Goal: Contribute content: Contribute content

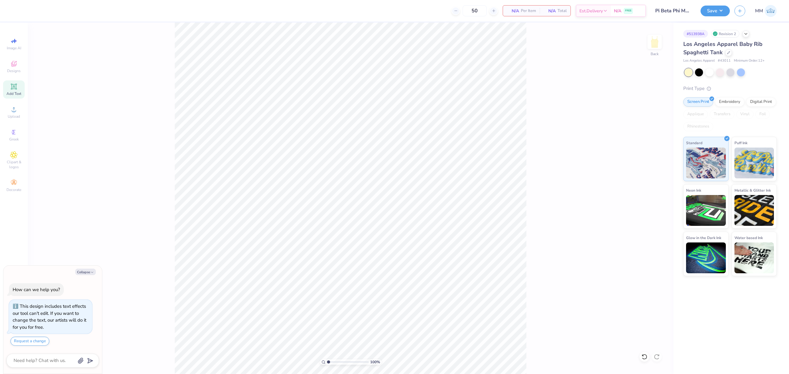
click at [16, 88] on icon at bounding box center [13, 86] width 5 height 5
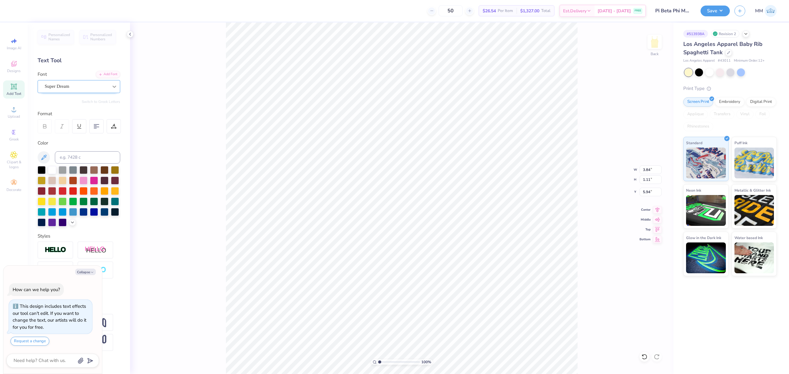
click at [109, 89] on div at bounding box center [114, 86] width 11 height 11
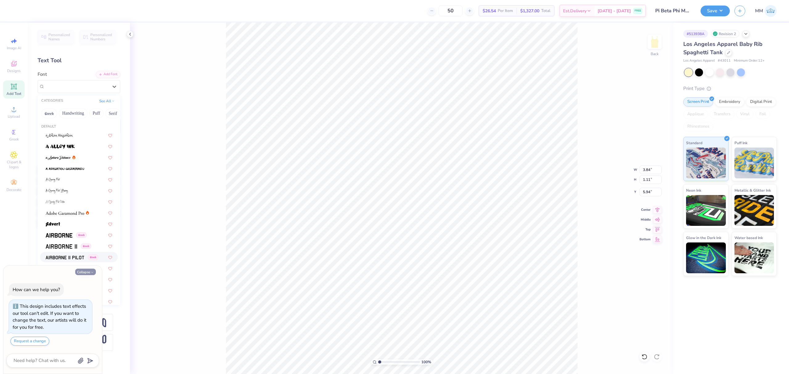
click at [85, 272] on button "Collapse" at bounding box center [85, 272] width 21 height 6
type textarea "x"
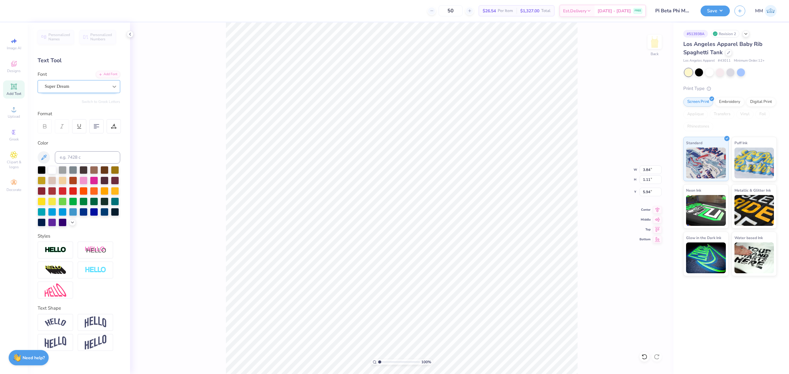
click at [116, 88] on icon at bounding box center [114, 87] width 6 height 6
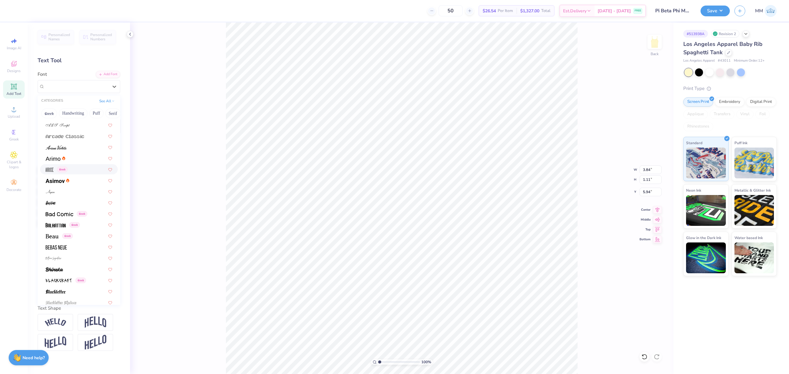
scroll to position [205, 0]
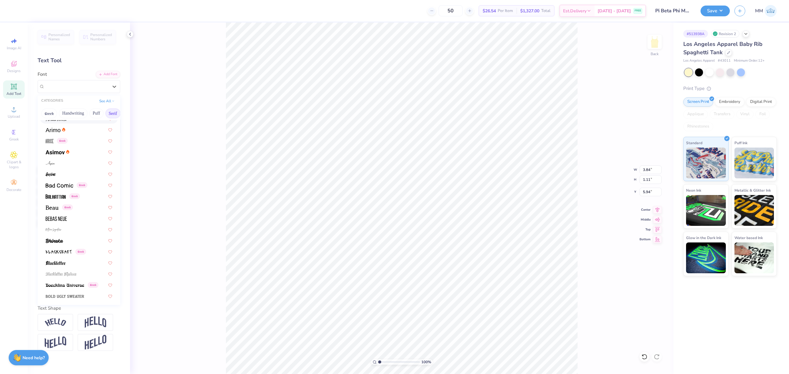
click at [114, 114] on button "Serif" at bounding box center [112, 113] width 15 height 10
click at [48, 115] on button "Greek" at bounding box center [49, 113] width 16 height 10
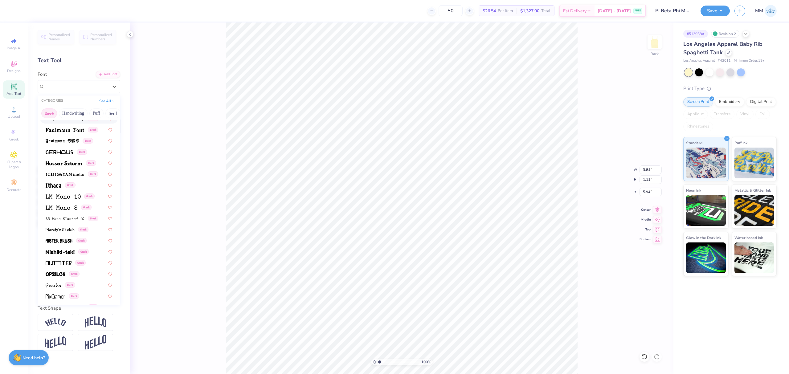
scroll to position [274, 0]
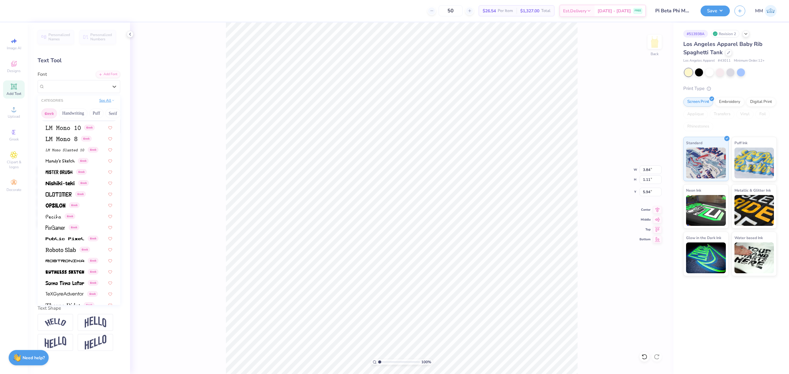
click at [101, 101] on button "See All" at bounding box center [106, 100] width 19 height 6
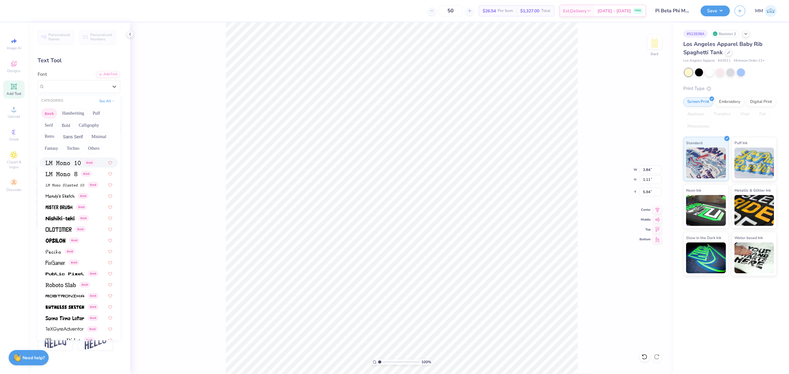
click at [49, 112] on button "Greek" at bounding box center [49, 113] width 16 height 10
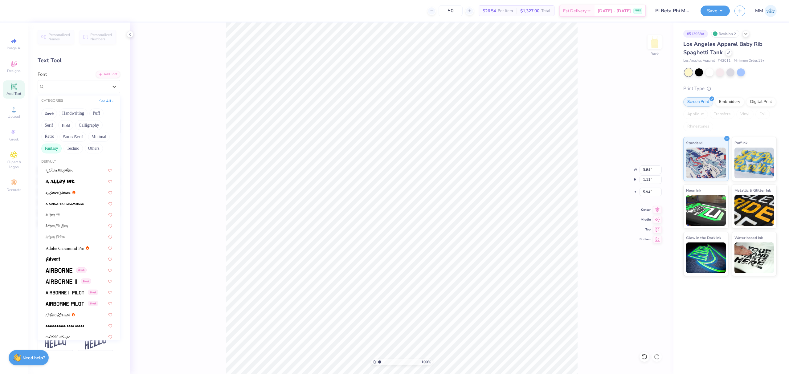
click at [51, 146] on button "Fantasy" at bounding box center [51, 149] width 20 height 10
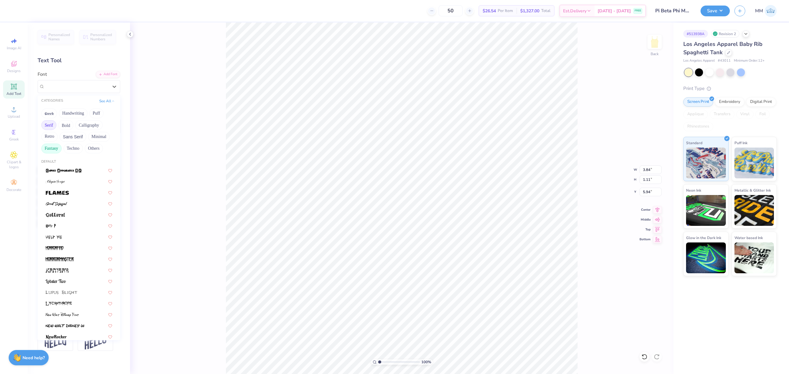
click at [46, 127] on button "Serif" at bounding box center [48, 125] width 15 height 10
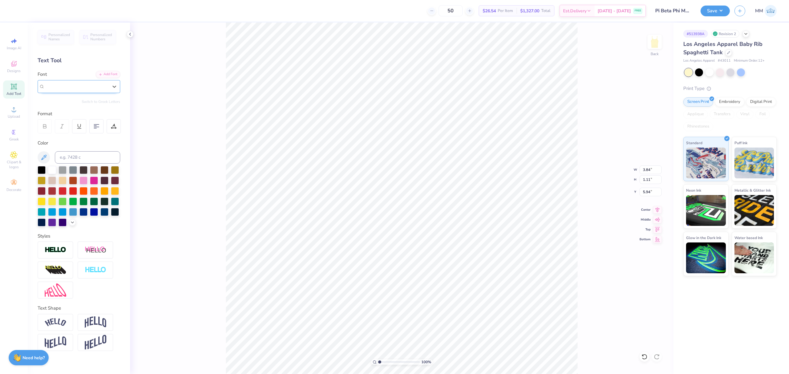
click at [62, 85] on span "Super Dream" at bounding box center [57, 86] width 25 height 7
type input "WINN"
click at [117, 110] on button "Serif" at bounding box center [112, 113] width 15 height 10
click at [64, 86] on div "Super Dream" at bounding box center [76, 87] width 65 height 10
click at [57, 89] on span "Super Dream" at bounding box center [57, 86] width 25 height 7
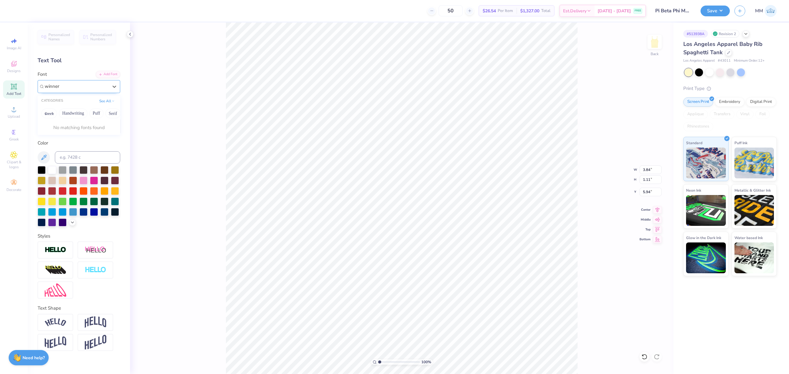
type input "winner"
click at [142, 89] on div "100 % Back W 3.84 3.84 " H 1.11 1.11 " Y 5.94 5.94 " Center Middle Top Bottom" at bounding box center [401, 198] width 543 height 352
click at [85, 88] on div "Super Dream" at bounding box center [76, 87] width 65 height 10
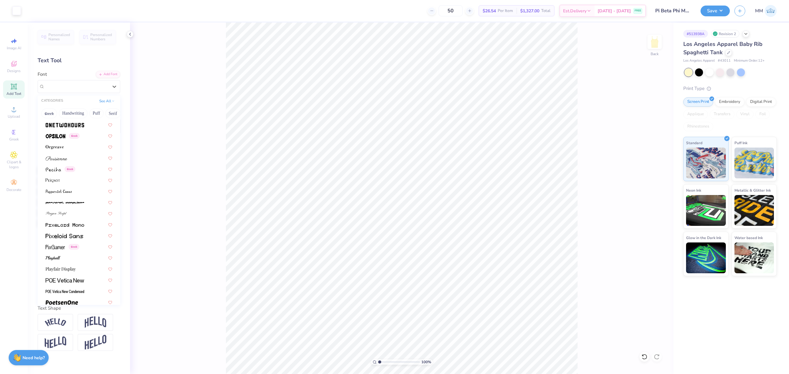
scroll to position [2458, 0]
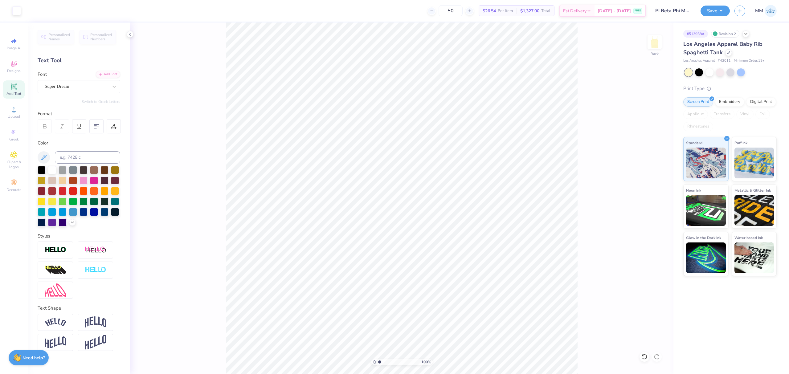
click at [190, 170] on div "100 % Back" at bounding box center [401, 198] width 543 height 352
click at [117, 211] on div at bounding box center [115, 211] width 8 height 8
click at [112, 89] on icon at bounding box center [114, 87] width 6 height 6
click at [108, 78] on div "Font Super Dream" at bounding box center [79, 82] width 83 height 22
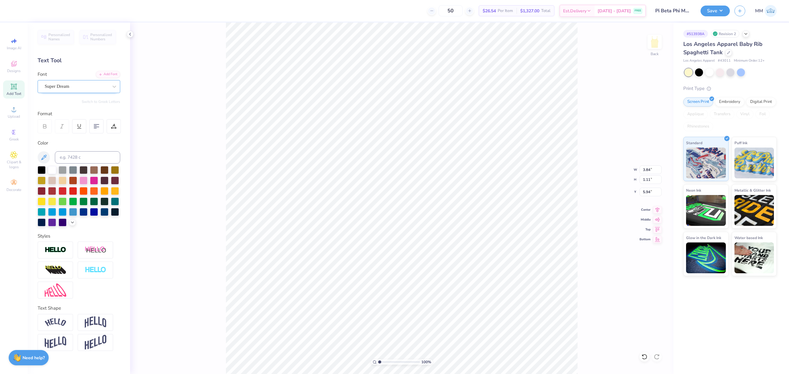
click at [105, 85] on div "Super Dream" at bounding box center [76, 87] width 65 height 10
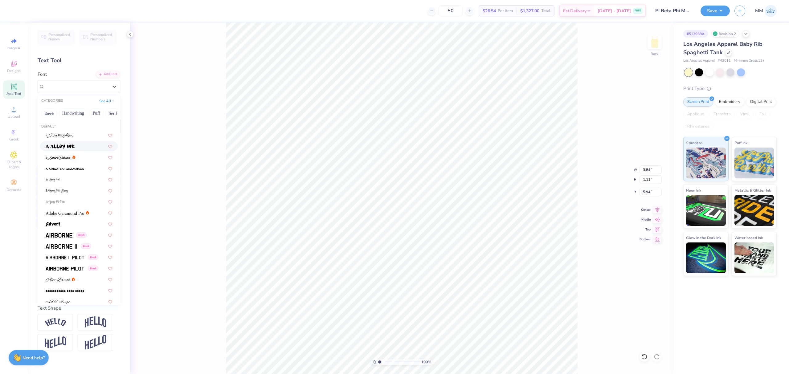
click at [73, 142] on div at bounding box center [79, 146] width 78 height 10
click at [113, 86] on icon at bounding box center [114, 87] width 6 height 6
click at [60, 237] on img at bounding box center [59, 235] width 27 height 4
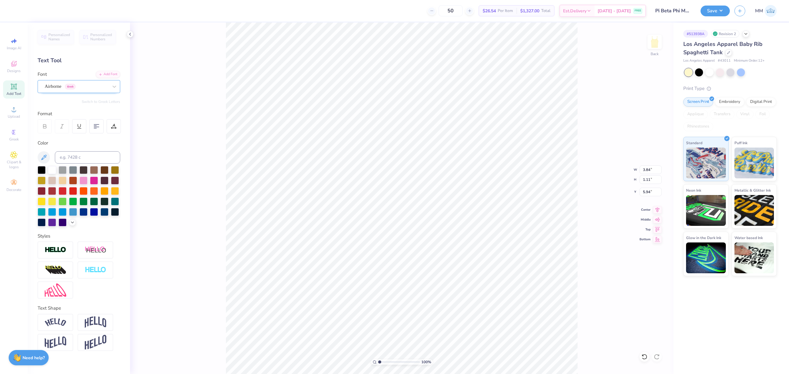
click at [88, 88] on div "Airborne Greek" at bounding box center [76, 87] width 65 height 10
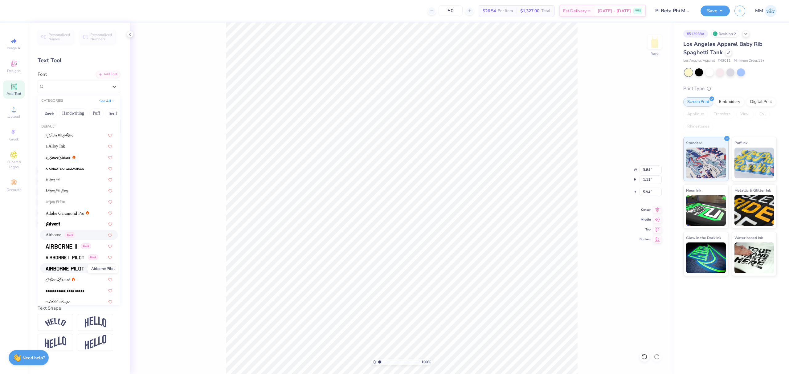
click at [67, 266] on span at bounding box center [65, 268] width 39 height 6
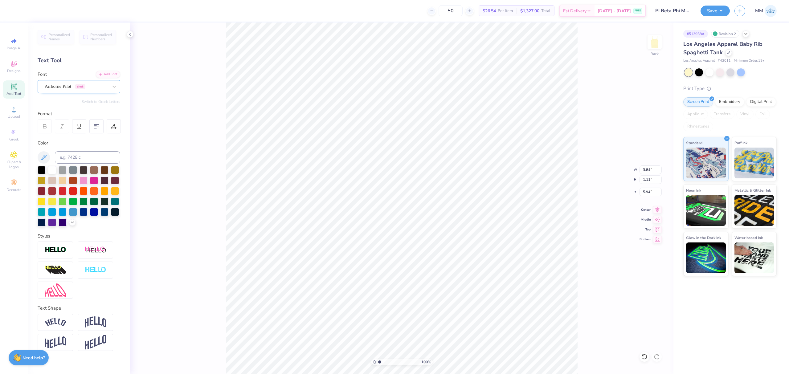
click at [106, 84] on div "Airborne Pilot Greek" at bounding box center [76, 87] width 65 height 10
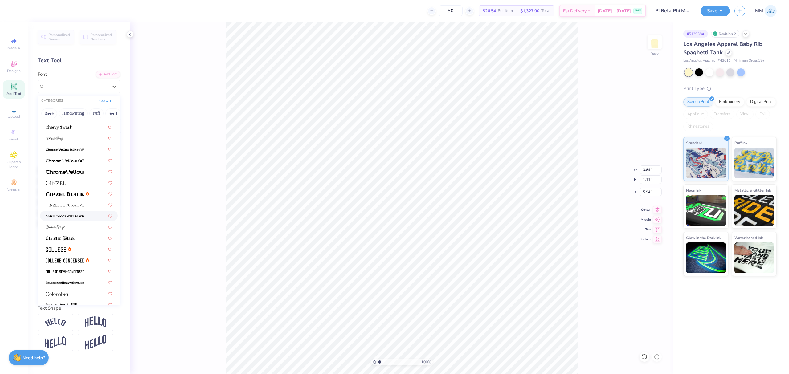
scroll to position [753, 0]
click at [75, 188] on div at bounding box center [79, 192] width 78 height 10
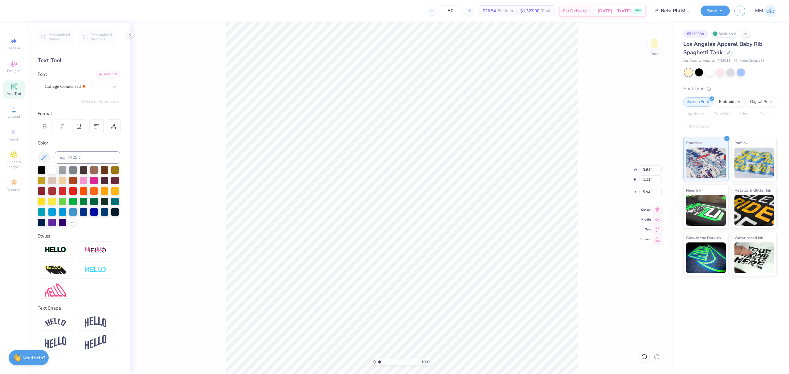
type textarea "P"
type textarea "pi beta phi"
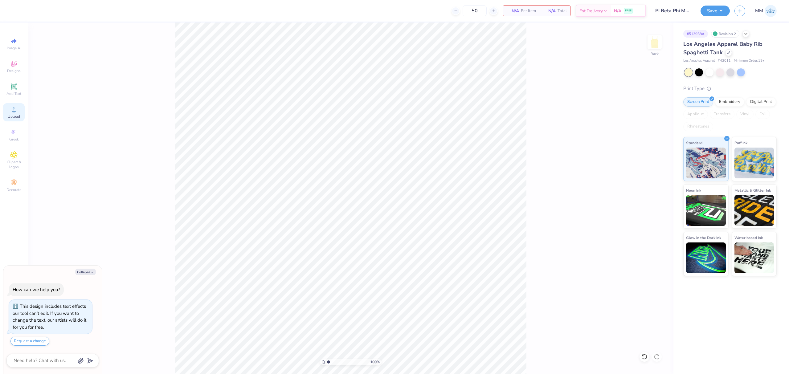
click at [15, 115] on span "Upload" at bounding box center [14, 116] width 12 height 5
type textarea "x"
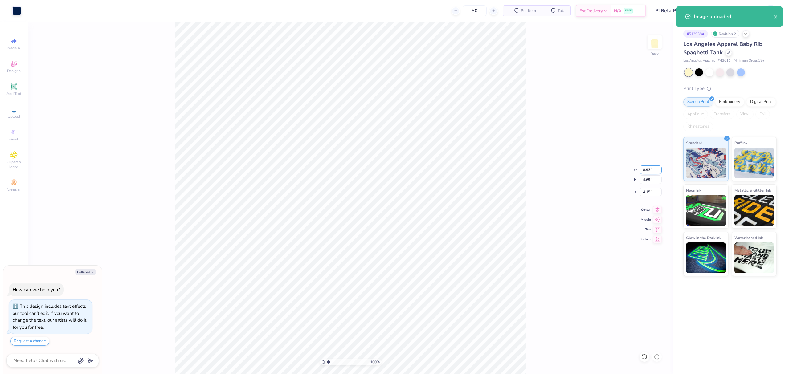
click at [641, 170] on input "8.93" at bounding box center [651, 170] width 22 height 9
type input "7"
type textarea "x"
type input "7.00"
type input "3.68"
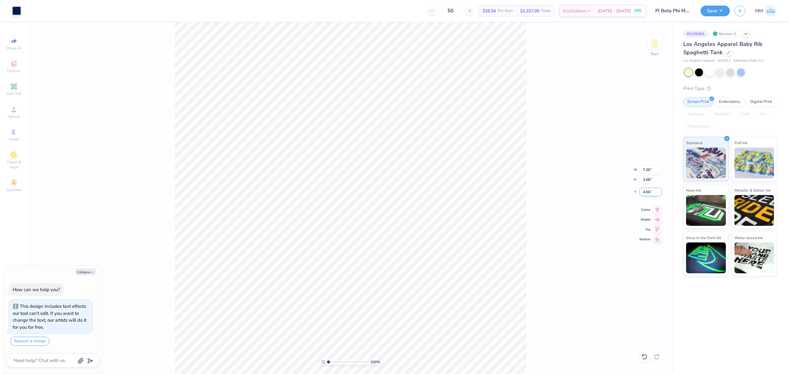
click at [646, 190] on input "4.66" at bounding box center [651, 192] width 22 height 9
type input "3"
type textarea "x"
click at [652, 191] on input "3.00" at bounding box center [651, 192] width 22 height 9
type input "2"
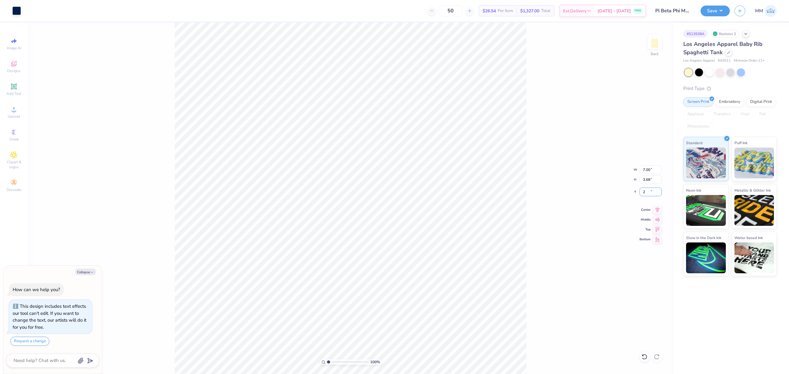
type textarea "x"
type input "2.00"
click at [655, 210] on icon at bounding box center [657, 208] width 9 height 7
click at [728, 10] on button "Save" at bounding box center [715, 10] width 29 height 11
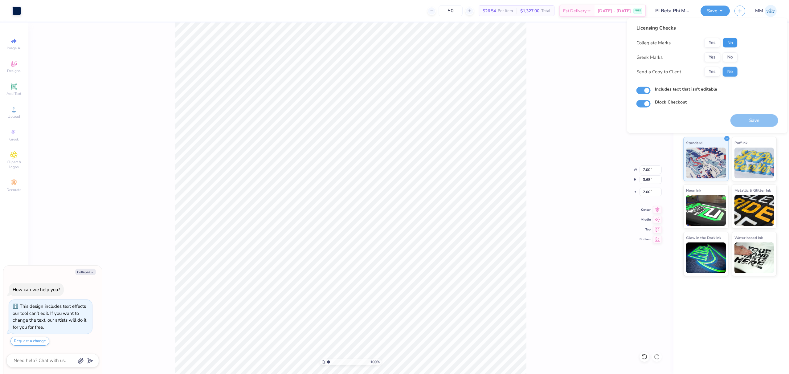
click at [727, 42] on button "No" at bounding box center [730, 43] width 15 height 10
click at [714, 55] on button "Yes" at bounding box center [712, 57] width 16 height 10
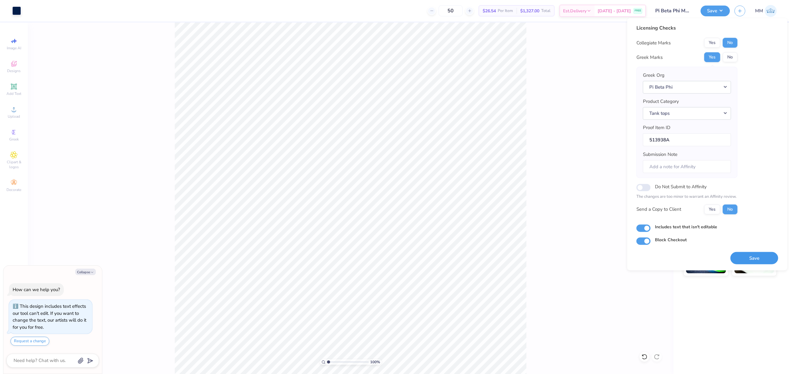
click at [740, 255] on button "Save" at bounding box center [754, 258] width 48 height 13
type textarea "x"
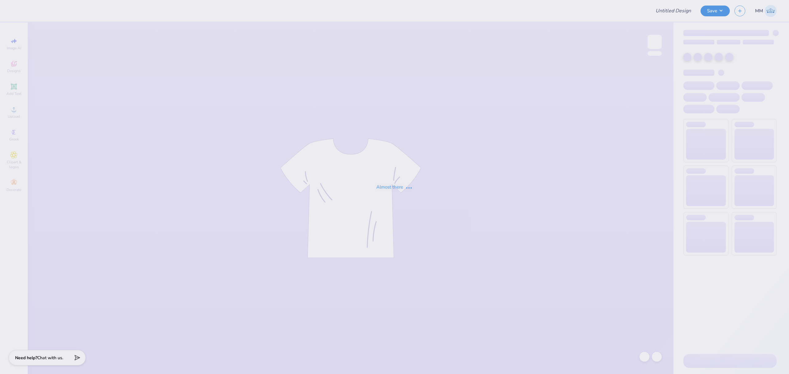
type input "Theta NM"
